Goal: Use online tool/utility

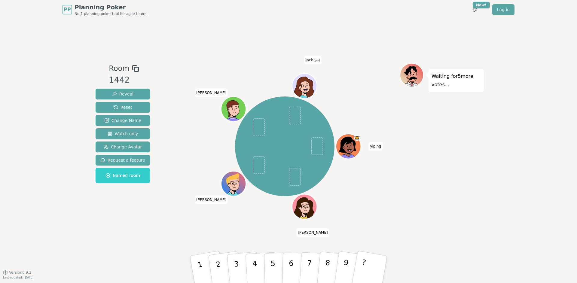
click at [472, 167] on div "Waiting for 5 more votes..." at bounding box center [442, 145] width 84 height 165
click at [127, 149] on span "Change Avatar" at bounding box center [123, 147] width 38 height 6
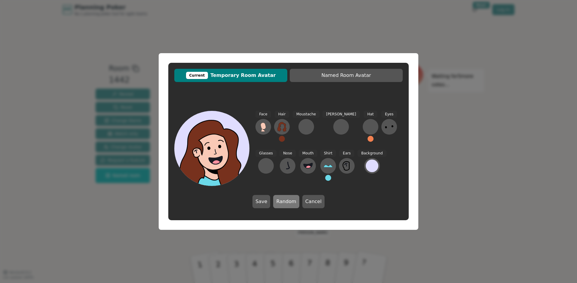
click at [294, 202] on button "Random" at bounding box center [286, 201] width 26 height 13
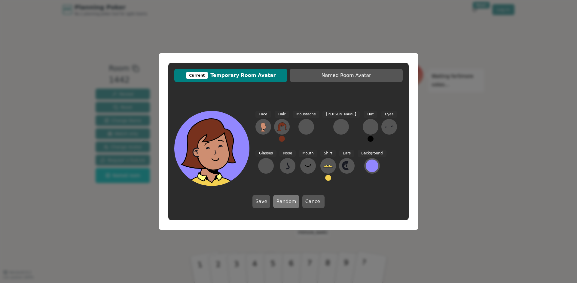
click at [294, 202] on button "Random" at bounding box center [286, 201] width 26 height 13
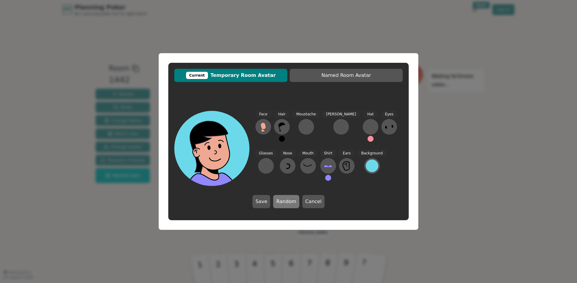
click at [294, 202] on button "Random" at bounding box center [286, 201] width 26 height 13
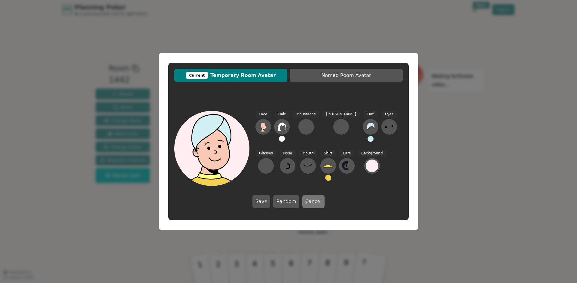
click at [315, 203] on button "Cancel" at bounding box center [314, 201] width 22 height 13
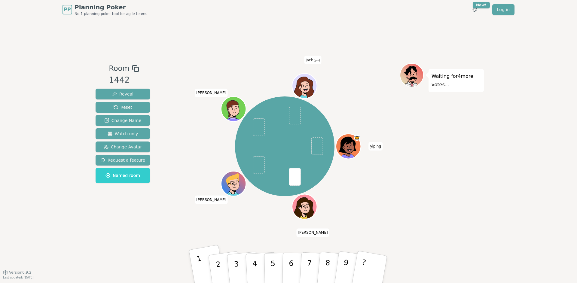
click at [205, 271] on button "1" at bounding box center [208, 270] width 38 height 50
click at [223, 269] on button "2" at bounding box center [225, 269] width 36 height 49
click at [203, 268] on button "1" at bounding box center [208, 270] width 38 height 50
click at [219, 230] on div "Room 1442 Reveal Reset Change Name Watch only Change Avatar Request a feature N…" at bounding box center [288, 145] width 391 height 253
click at [223, 266] on button "2" at bounding box center [225, 269] width 36 height 49
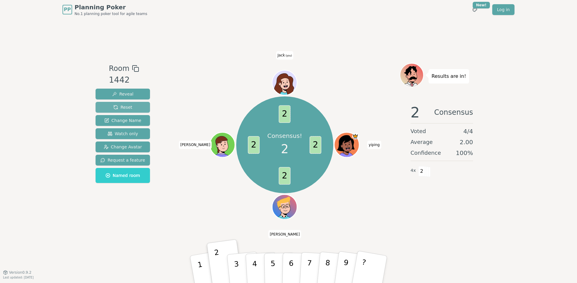
click at [130, 107] on span "Reset" at bounding box center [122, 107] width 19 height 6
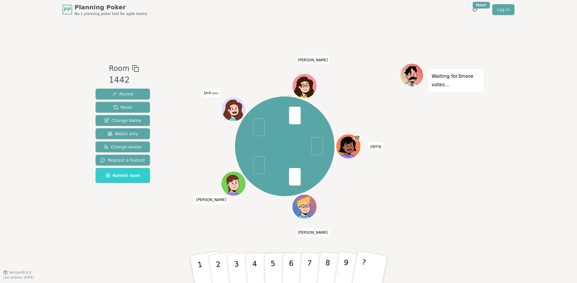
click at [480, 133] on div "Waiting for 3 more votes..." at bounding box center [442, 145] width 84 height 165
click at [248, 270] on button "4" at bounding box center [261, 269] width 33 height 47
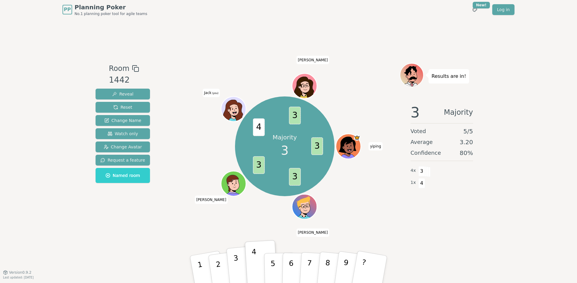
click at [235, 267] on p "3" at bounding box center [237, 270] width 8 height 33
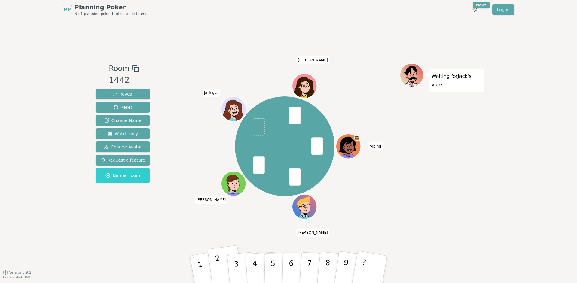
click at [222, 262] on button "2" at bounding box center [225, 269] width 36 height 49
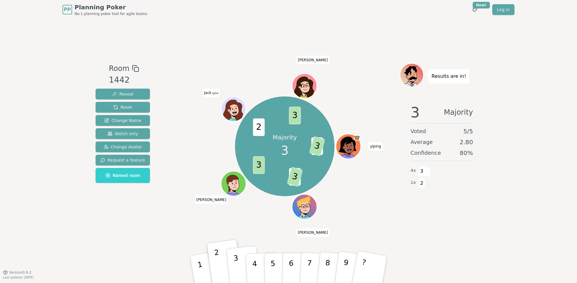
click at [239, 268] on p "3" at bounding box center [237, 270] width 8 height 33
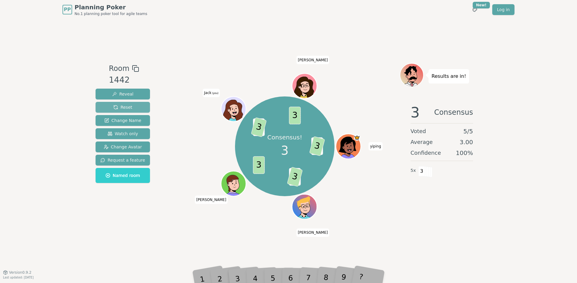
click at [125, 108] on span "Reset" at bounding box center [122, 107] width 19 height 6
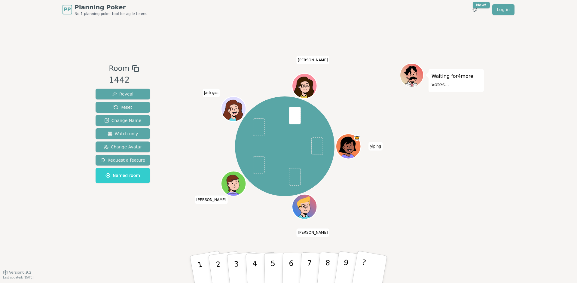
click at [273, 50] on div "Room 1442 Reveal Reset Change Name Watch only Change Avatar Request a feature N…" at bounding box center [288, 145] width 391 height 253
click at [270, 259] on button "5" at bounding box center [279, 270] width 31 height 46
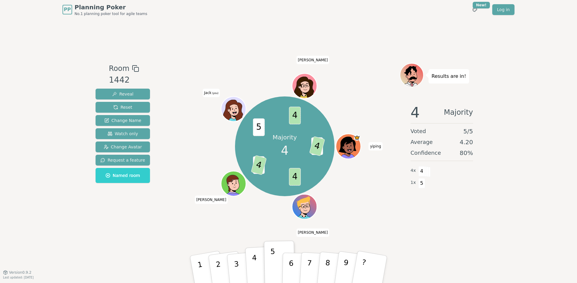
click at [258, 265] on button "4" at bounding box center [261, 269] width 33 height 47
